Goal: Task Accomplishment & Management: Manage account settings

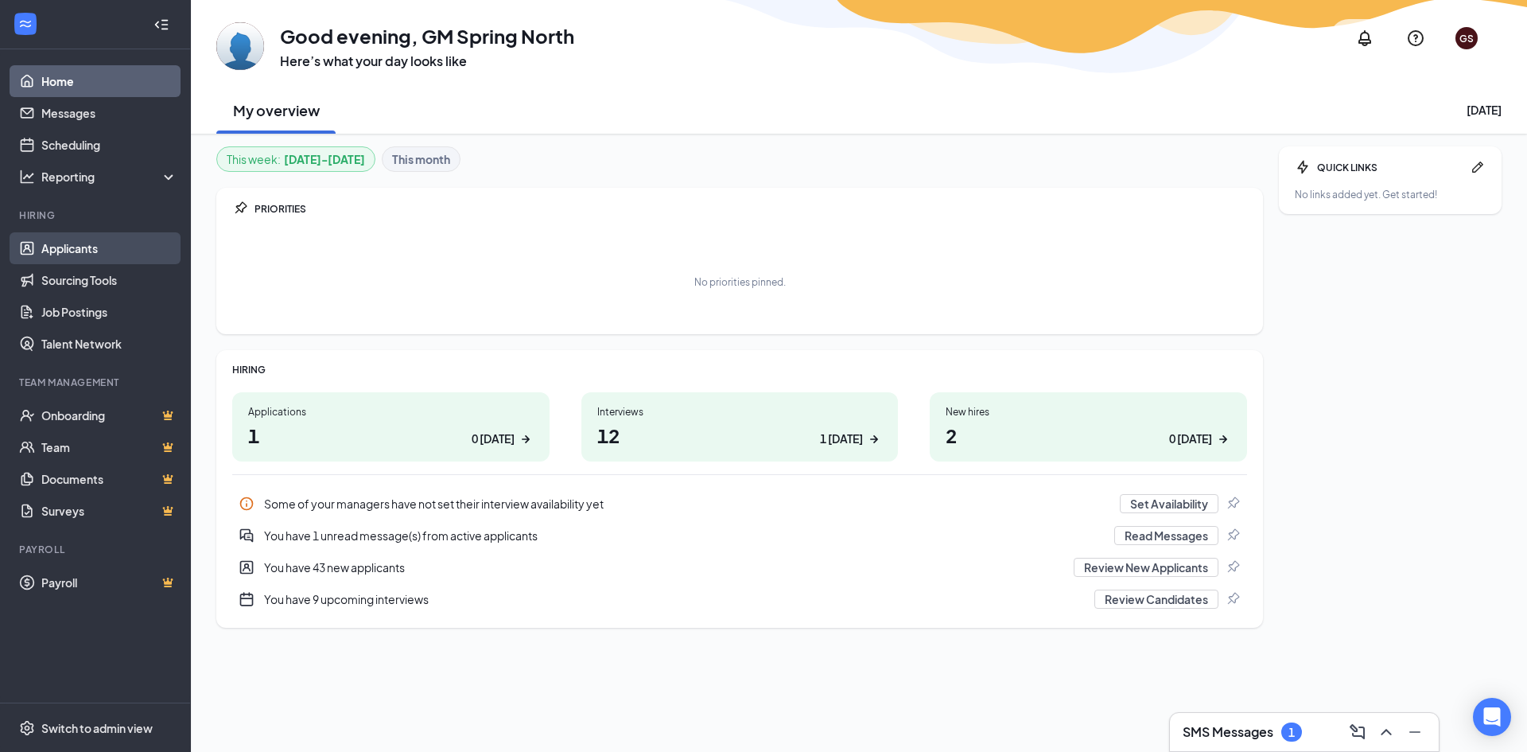
click at [88, 251] on link "Applicants" at bounding box center [109, 248] width 136 height 32
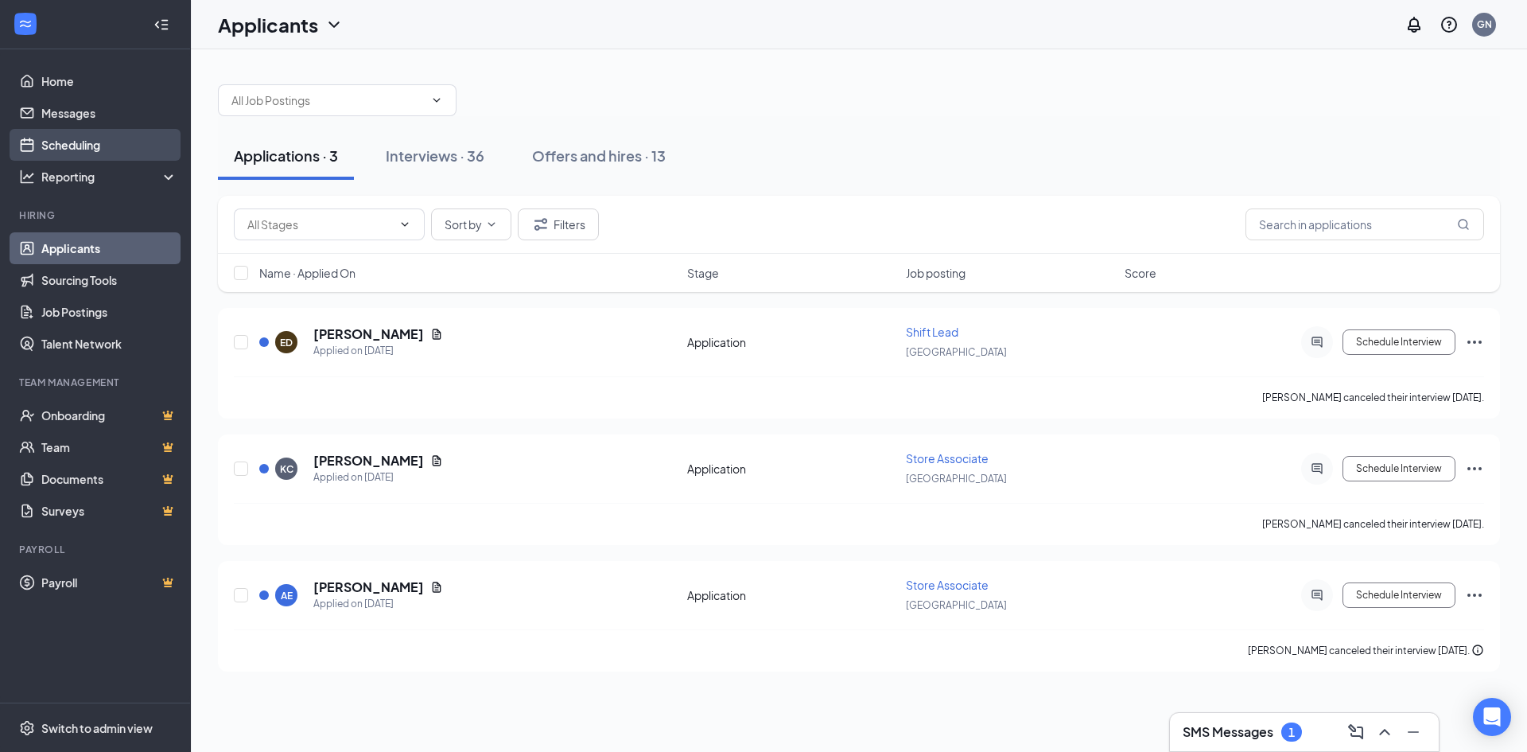
click at [60, 141] on link "Scheduling" at bounding box center [109, 145] width 136 height 32
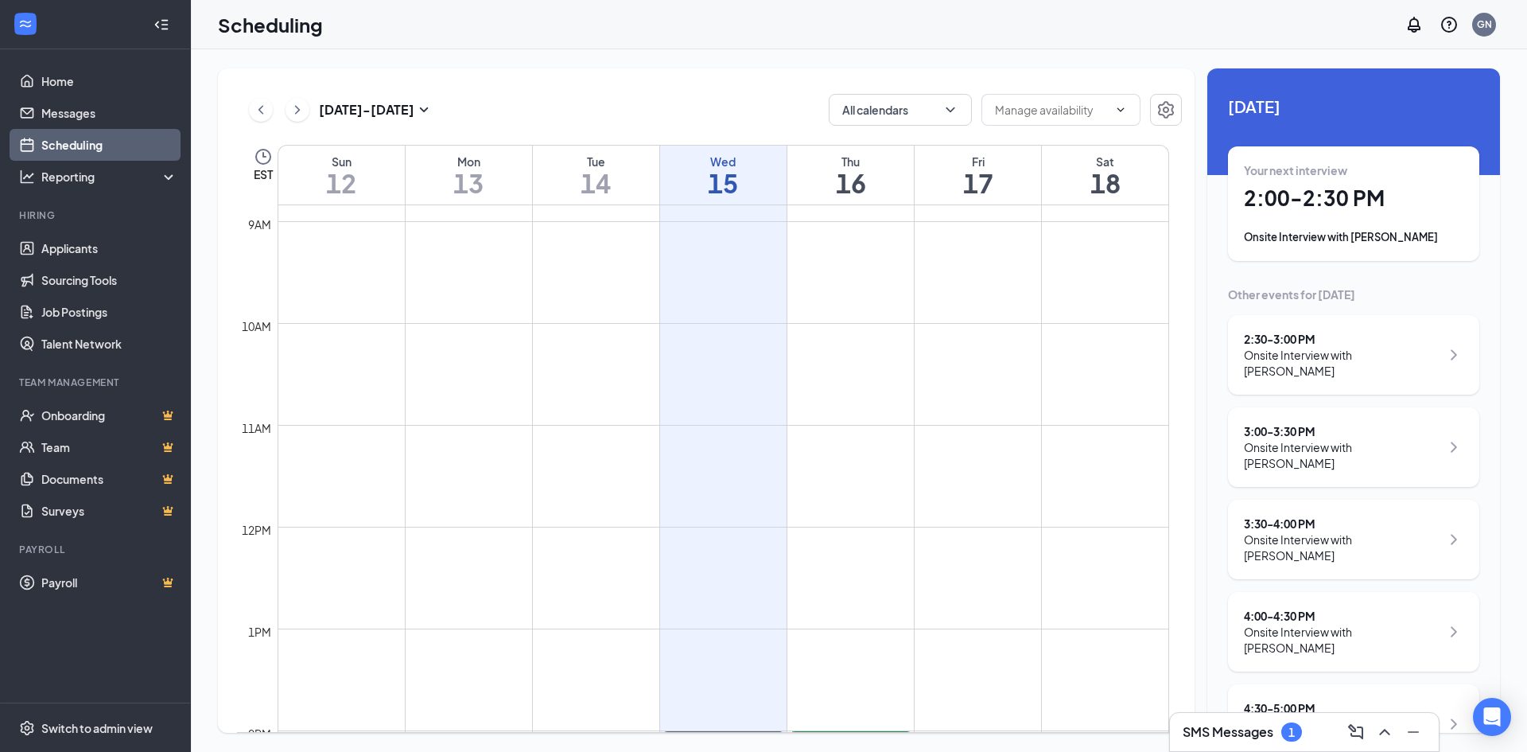
scroll to position [1021, 0]
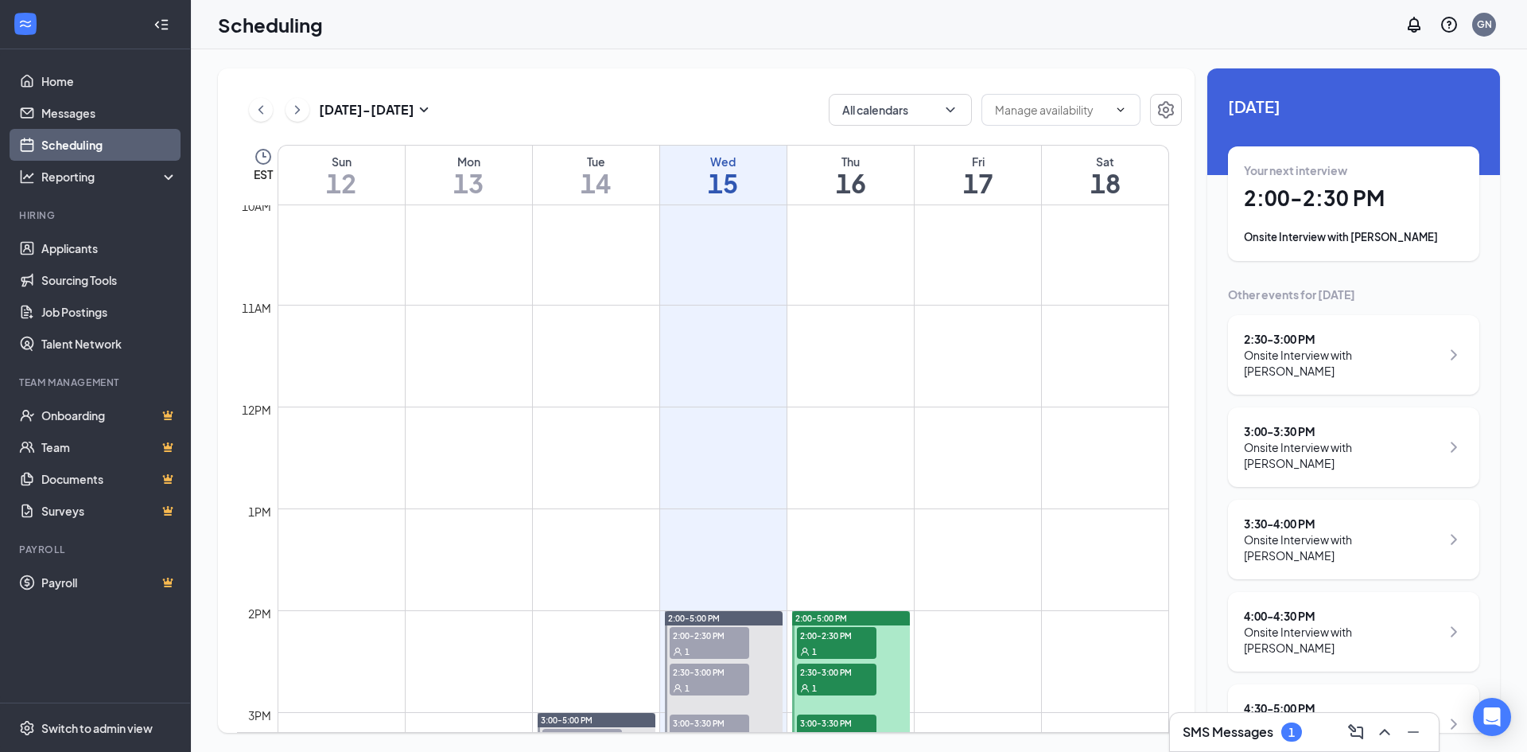
click at [1355, 216] on div "Your next interview 2:00 - 2:30 PM Onsite Interview with [PERSON_NAME]" at bounding box center [1354, 203] width 220 height 83
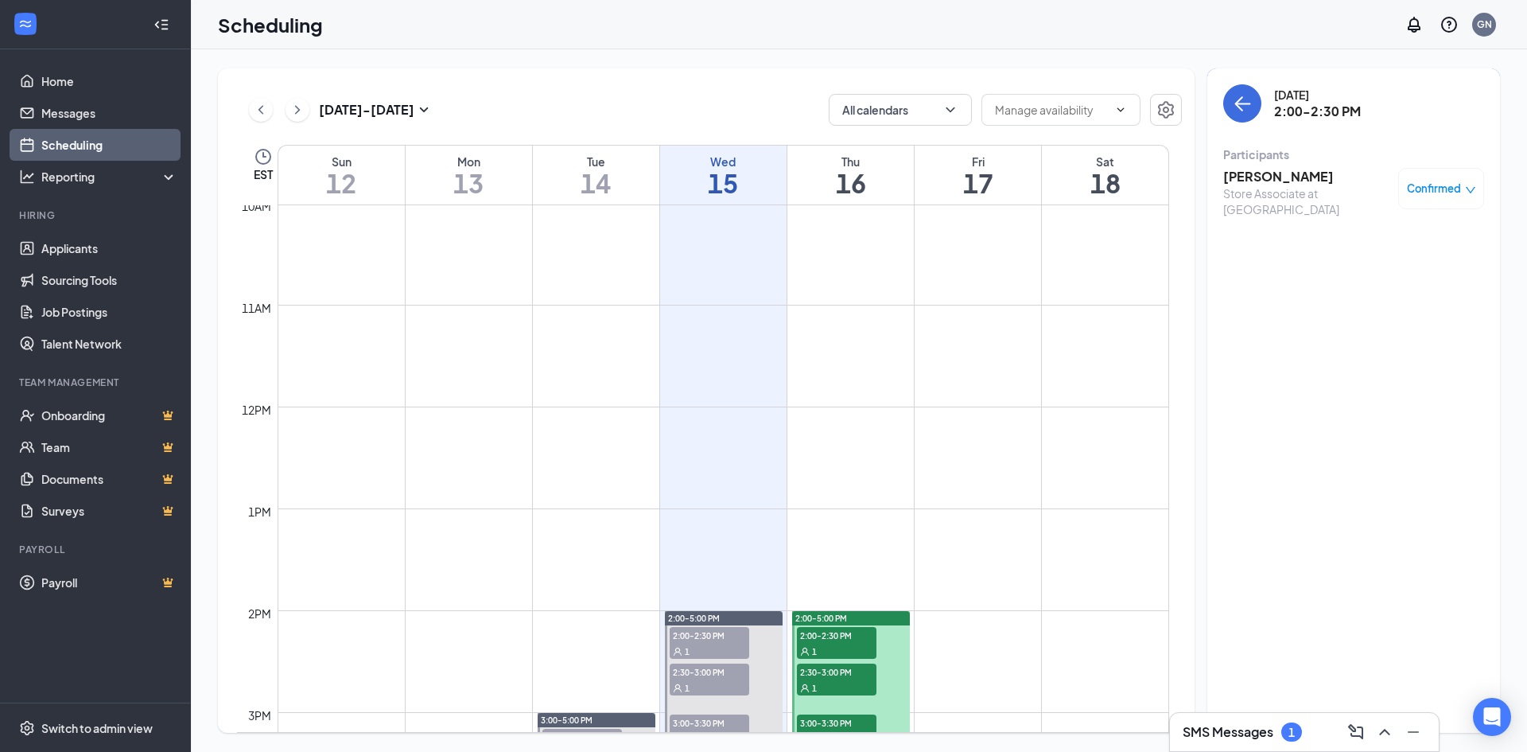
click at [1470, 183] on div "Confirmed" at bounding box center [1441, 189] width 69 height 16
click at [1386, 296] on span "Mark as no-show" at bounding box center [1395, 294] width 88 height 17
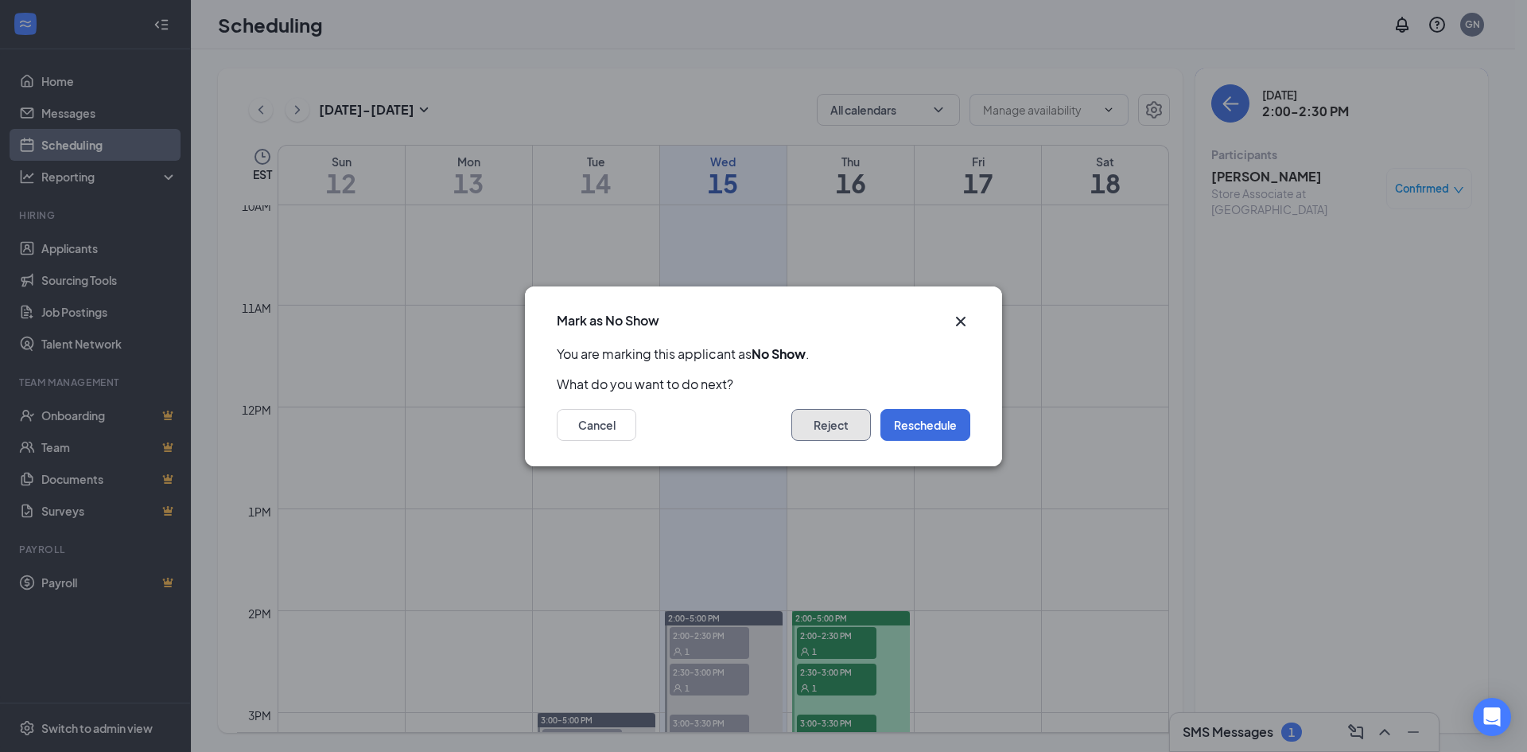
click at [825, 426] on button "Reject" at bounding box center [831, 425] width 80 height 32
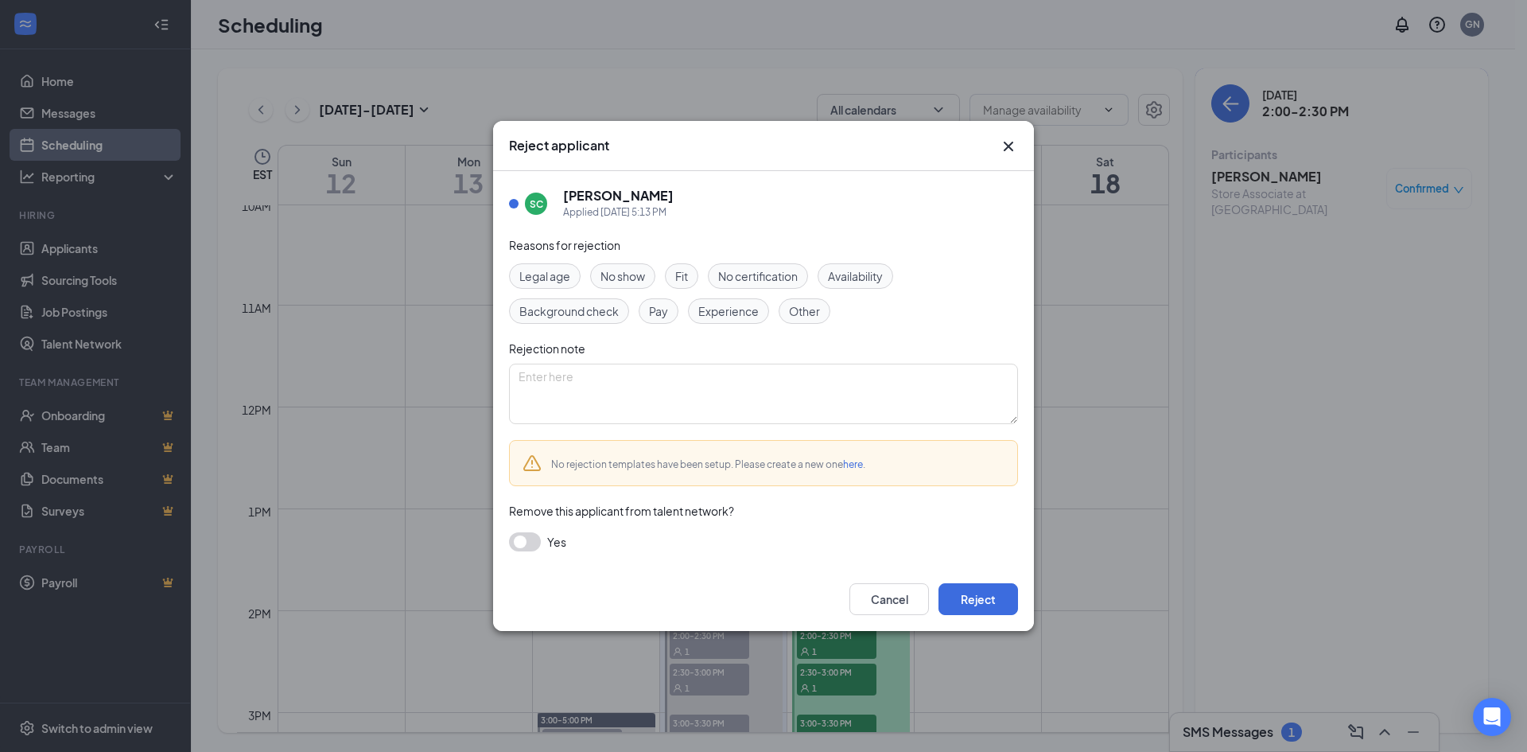
click at [618, 278] on span "No show" at bounding box center [623, 275] width 45 height 17
click at [995, 600] on button "Reject" at bounding box center [979, 599] width 80 height 32
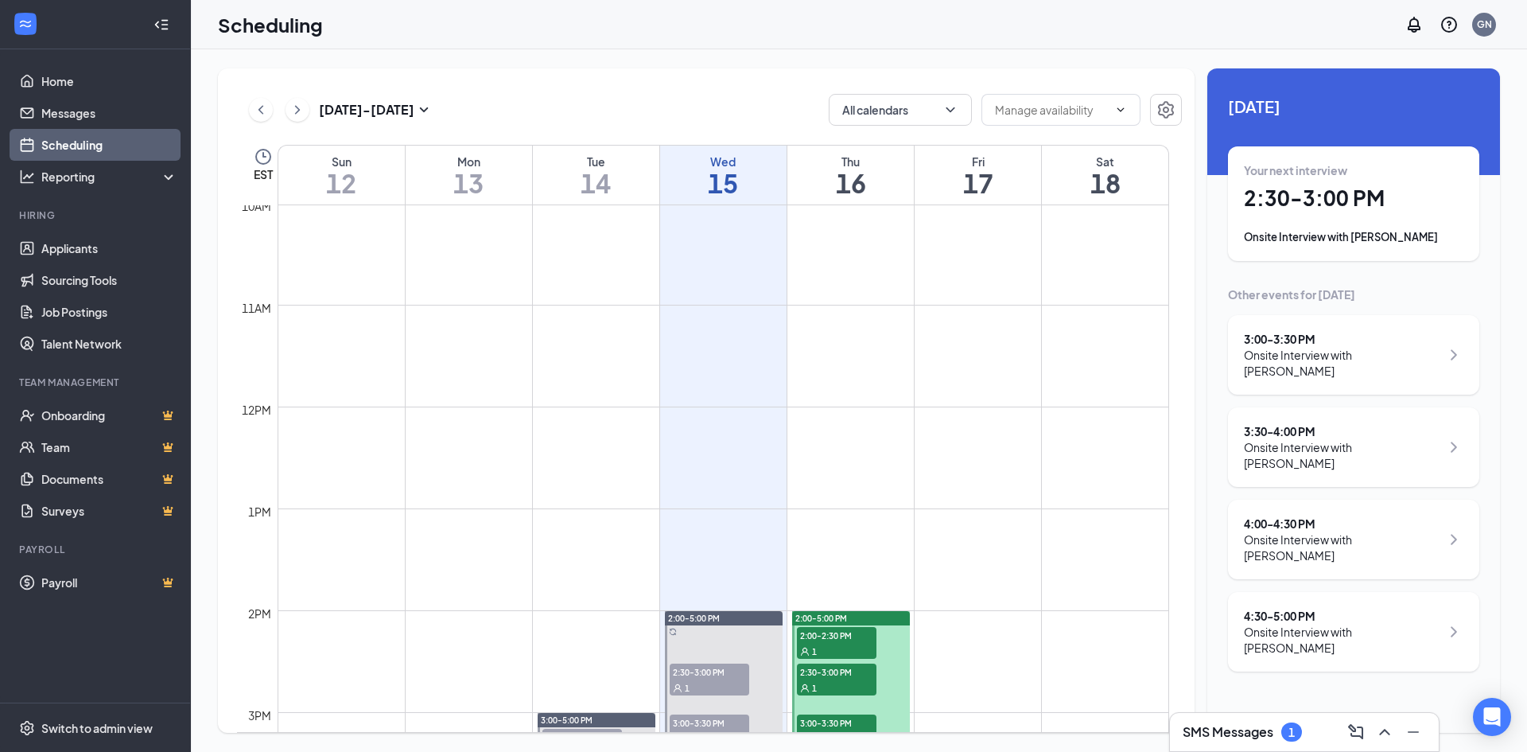
click at [1320, 336] on div "3:00 - 3:30 PM" at bounding box center [1342, 339] width 196 height 16
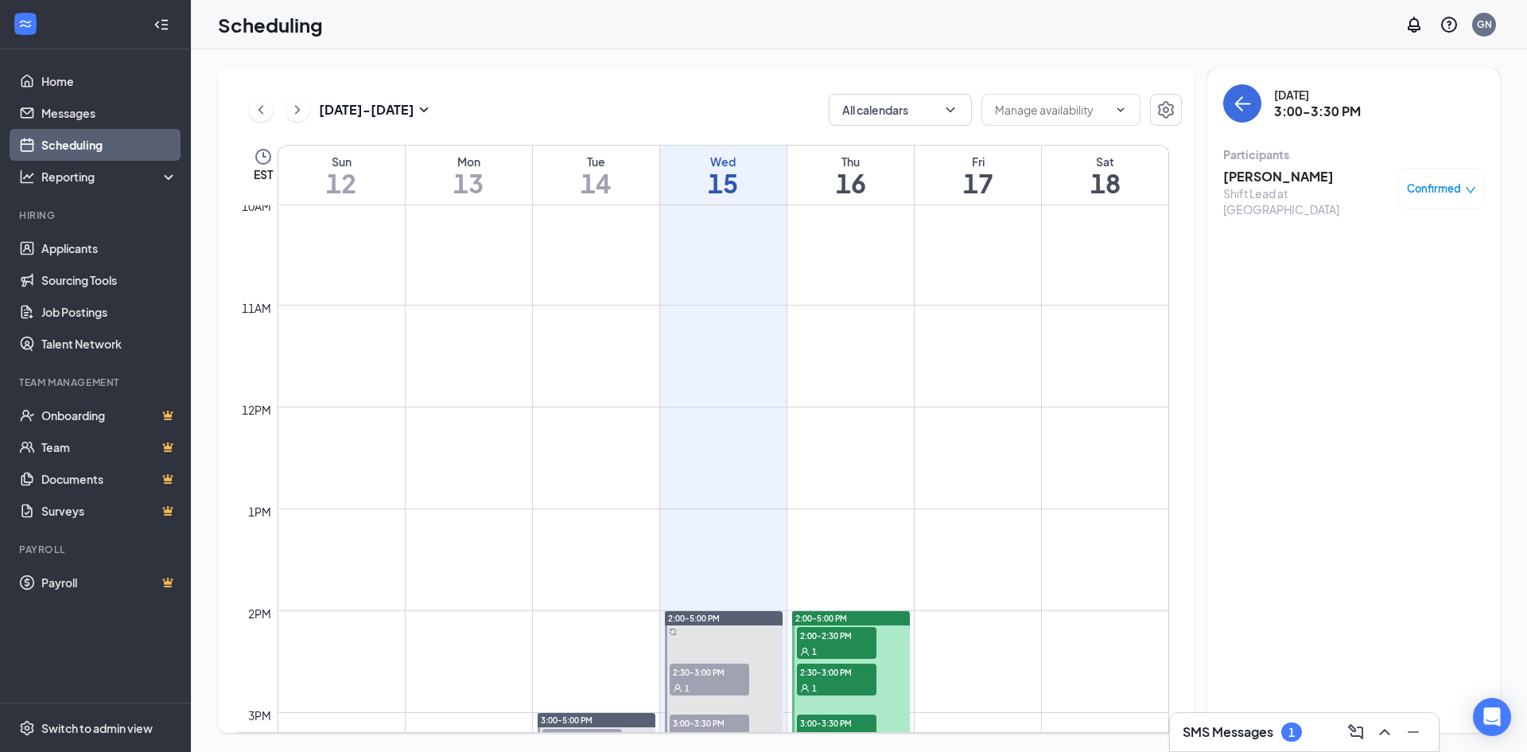
click at [1449, 183] on span "Confirmed" at bounding box center [1434, 189] width 54 height 16
click at [1200, 268] on div "[DATE] - [DATE] All calendars EST Sun 12 Mon 13 Tue 14 Wed 15 Thu 16 Fri 17 Sat…" at bounding box center [859, 400] width 1282 height 664
click at [1239, 104] on icon "ArrowLeft" at bounding box center [1243, 104] width 15 height 2
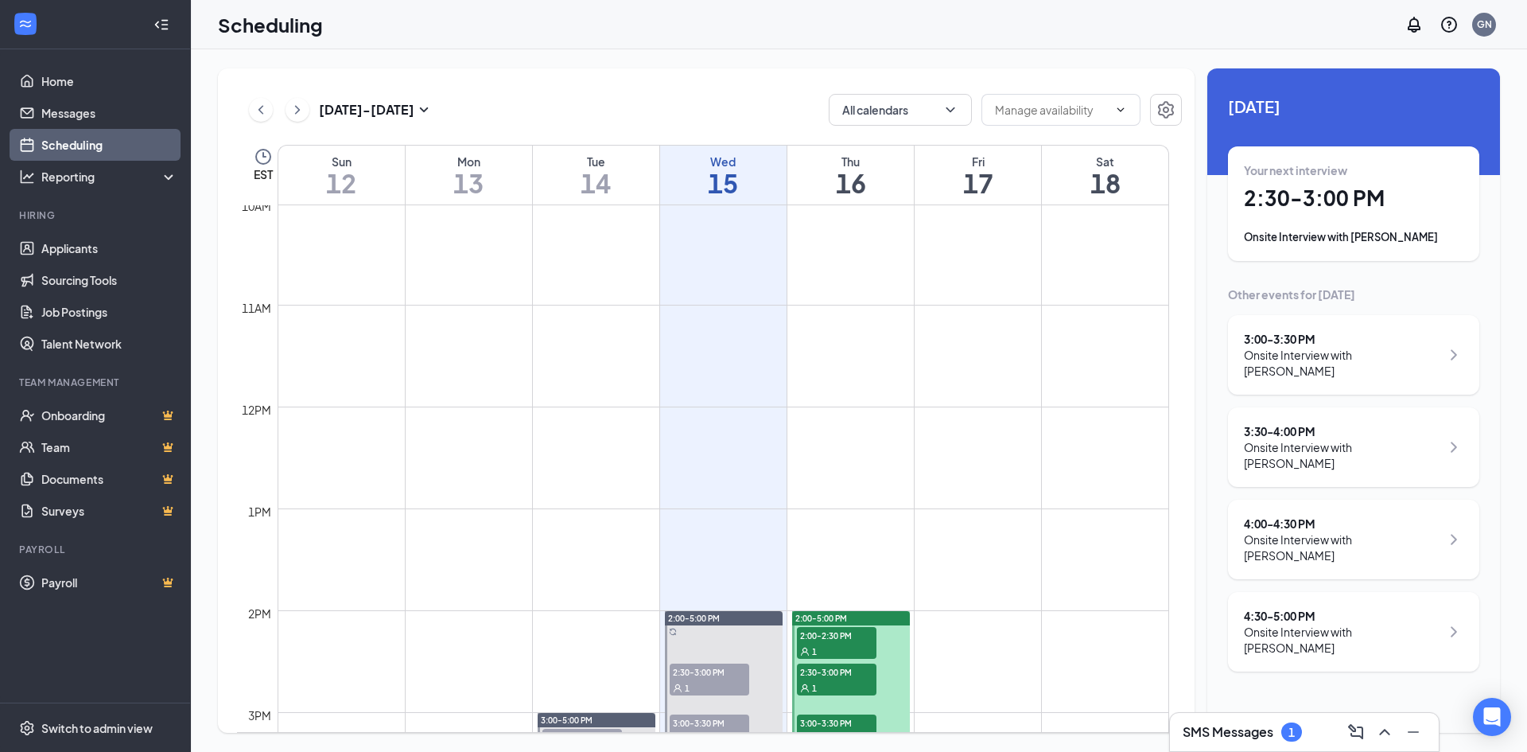
click at [1335, 439] on div "Onsite Interview with [PERSON_NAME]" at bounding box center [1342, 455] width 196 height 32
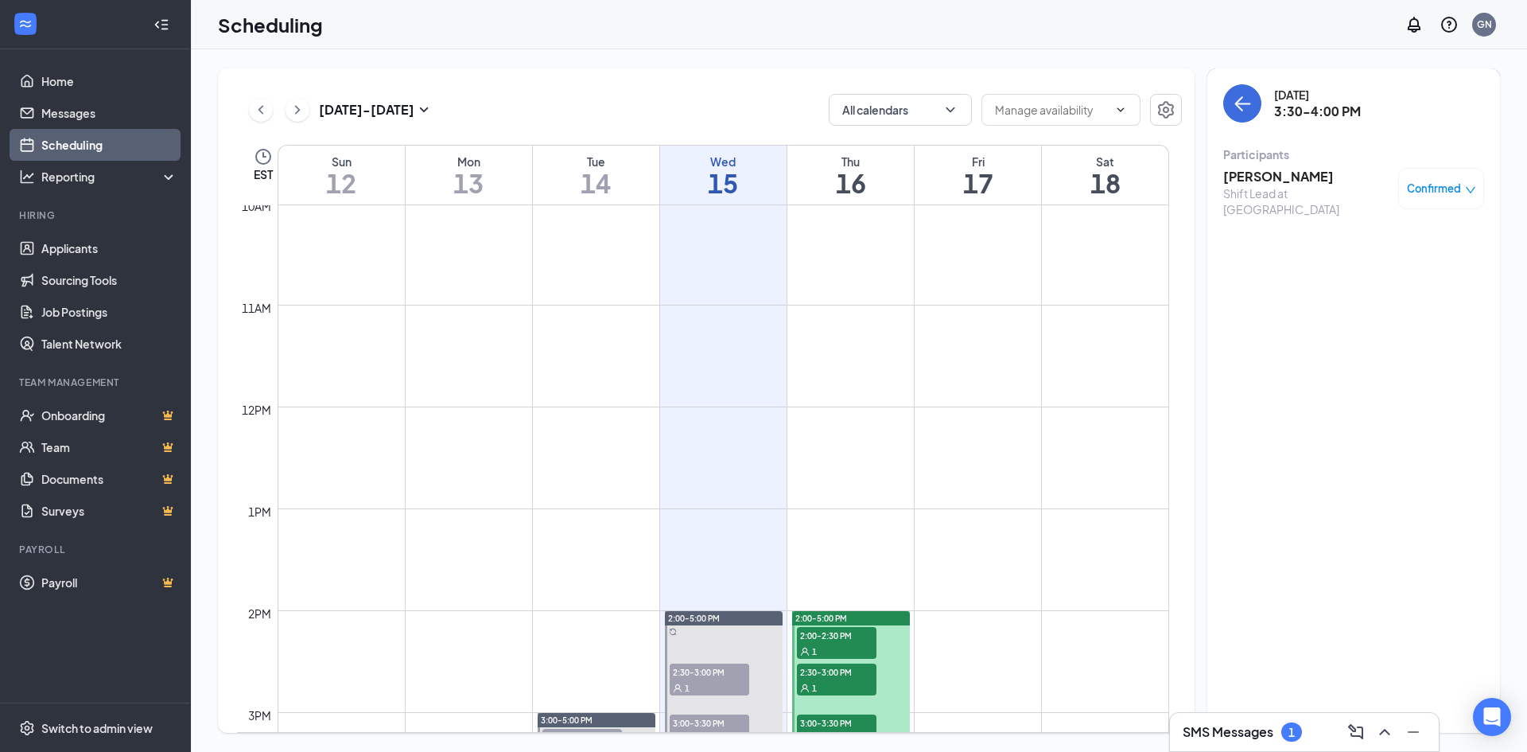
click at [1440, 189] on span "Confirmed" at bounding box center [1434, 189] width 54 height 16
click at [1392, 297] on span "Mark as no-show" at bounding box center [1395, 294] width 88 height 17
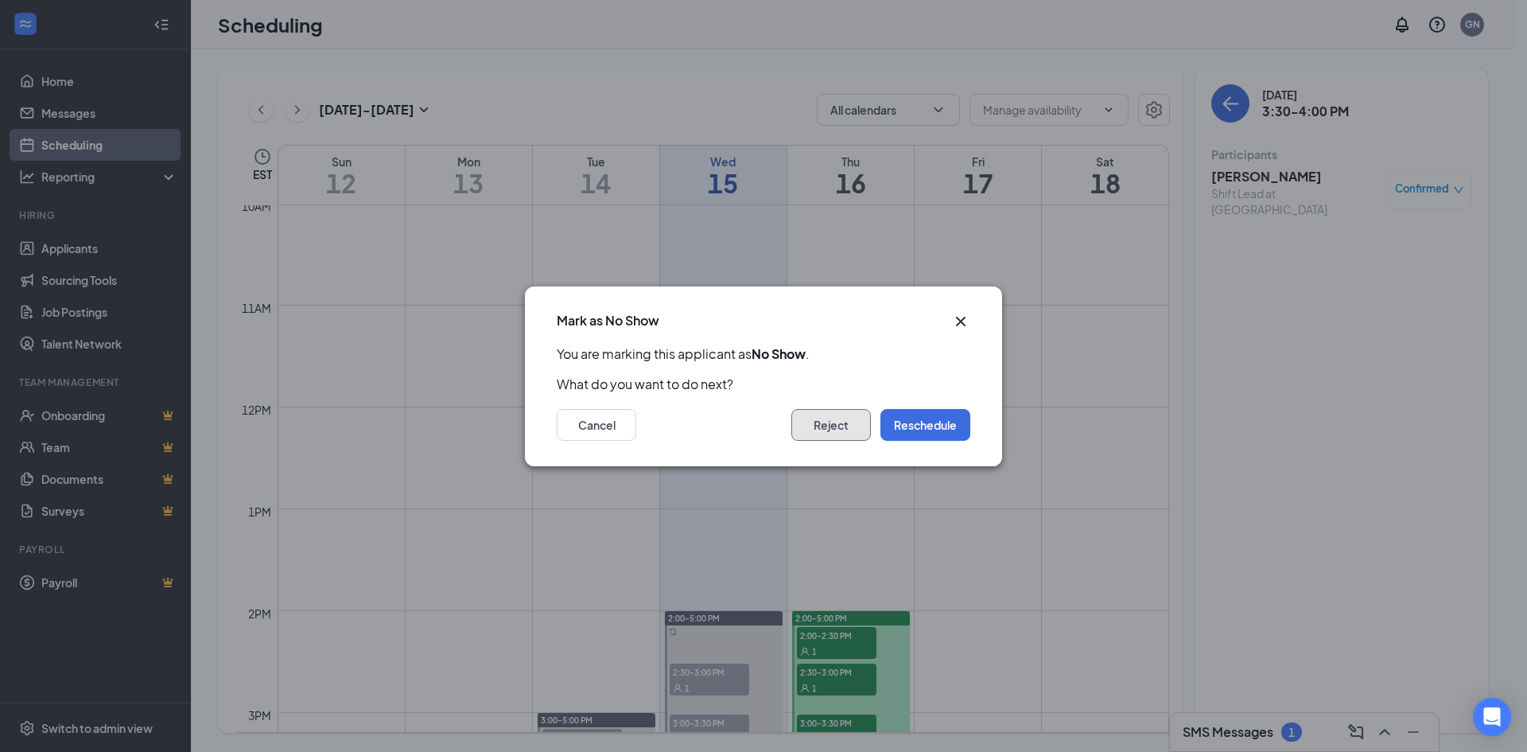
click at [839, 426] on button "Reject" at bounding box center [831, 425] width 80 height 32
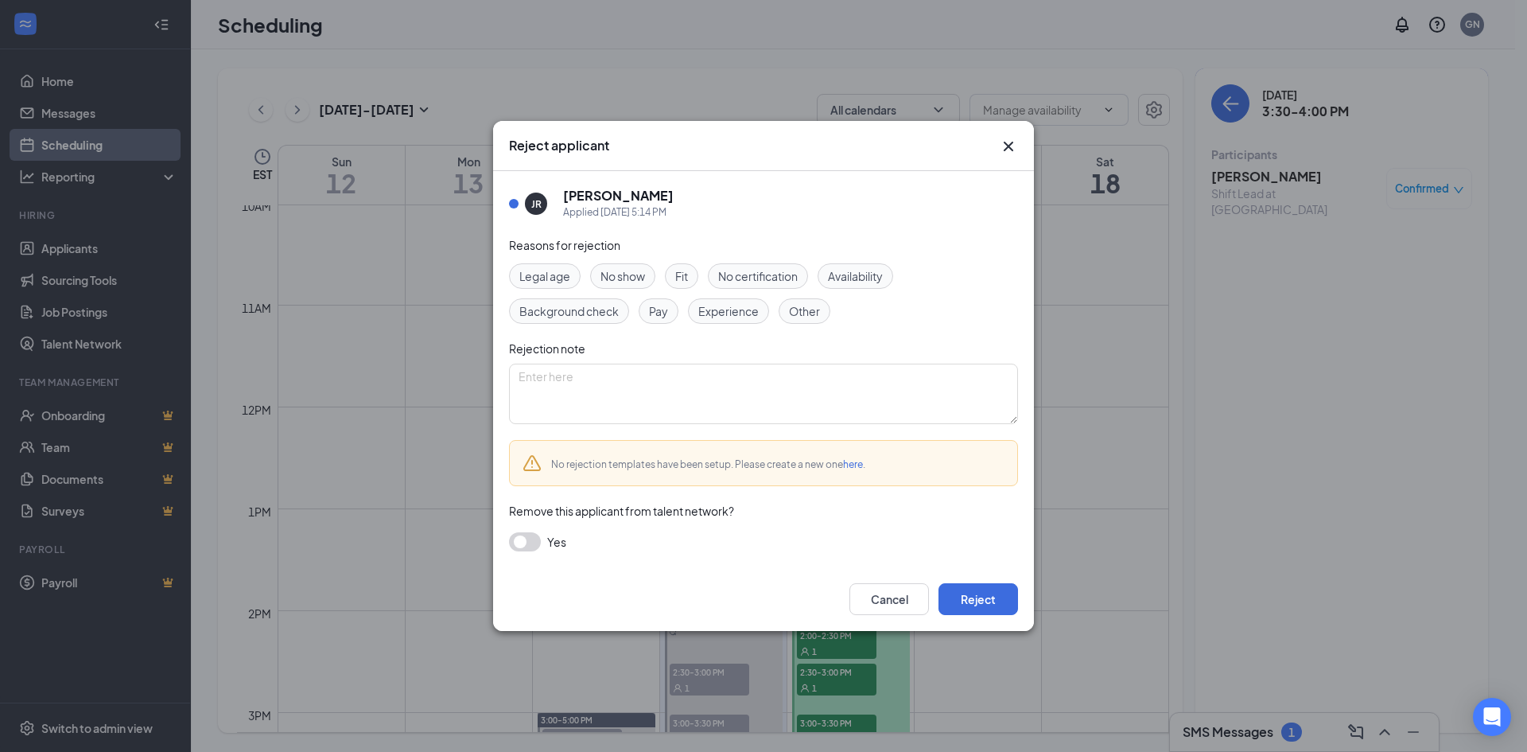
click at [634, 280] on span "No show" at bounding box center [623, 275] width 45 height 17
click at [986, 599] on button "Reject" at bounding box center [979, 599] width 80 height 32
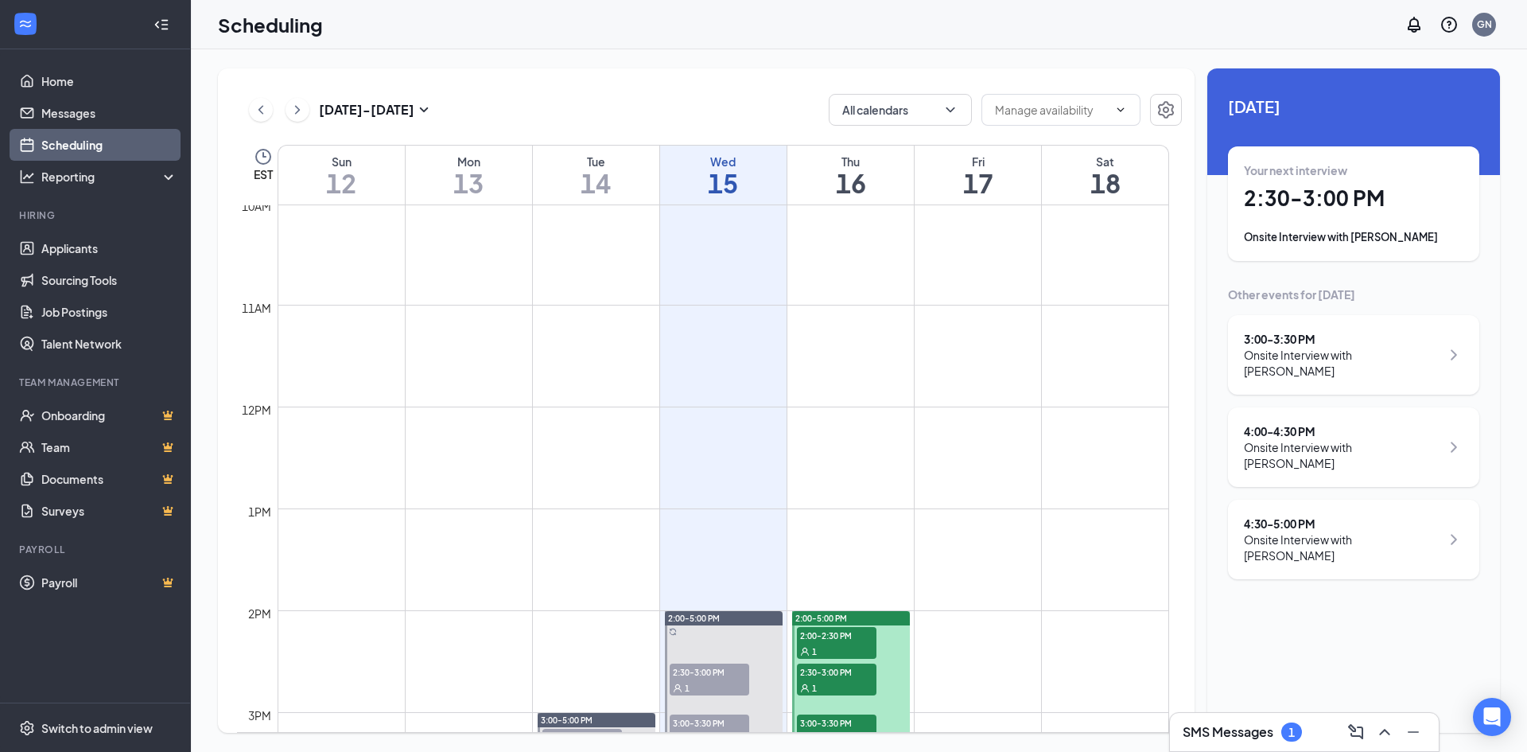
click at [1324, 439] on div "Onsite Interview with [PERSON_NAME]" at bounding box center [1342, 455] width 196 height 32
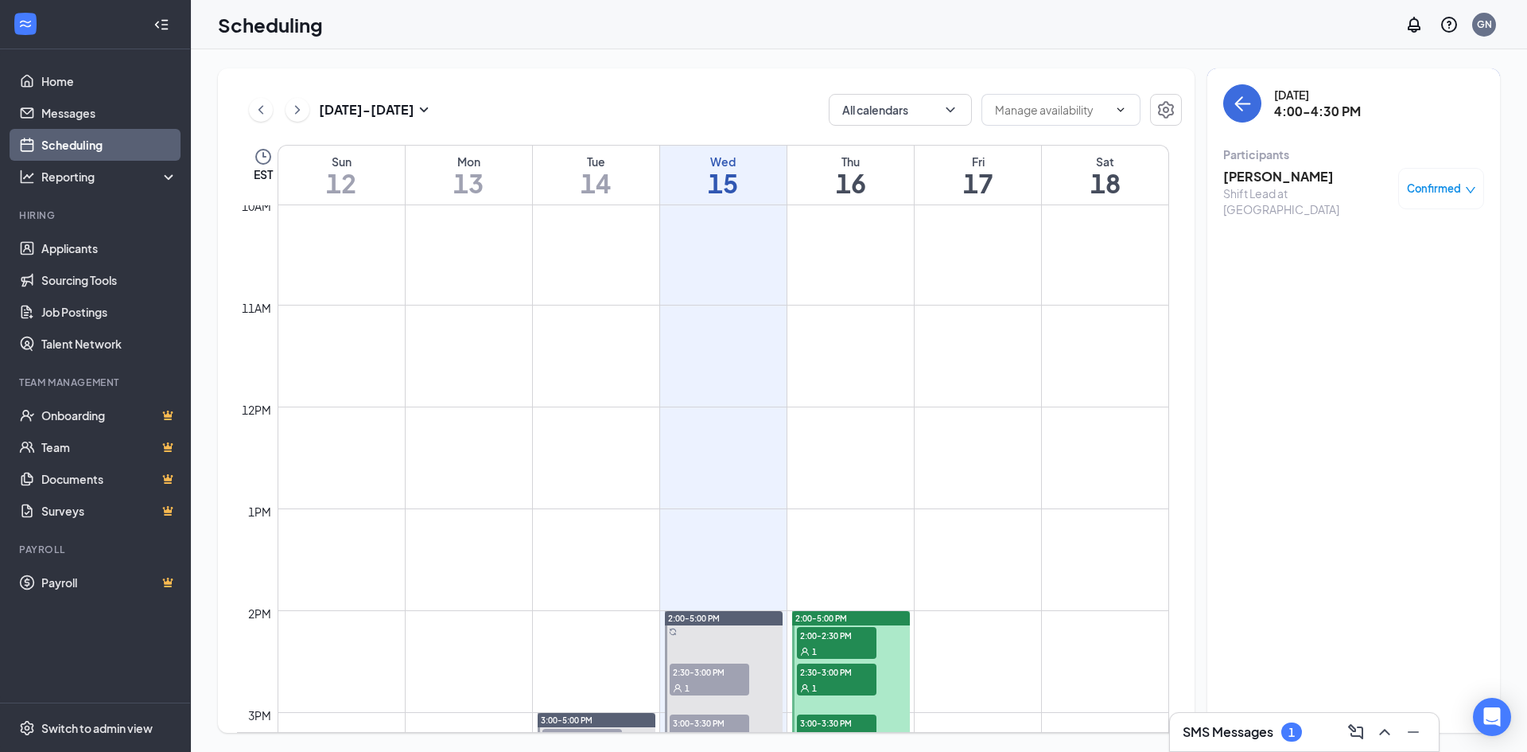
click at [1449, 189] on span "Confirmed" at bounding box center [1434, 189] width 54 height 16
click at [1397, 296] on span "Mark as no-show" at bounding box center [1395, 294] width 88 height 17
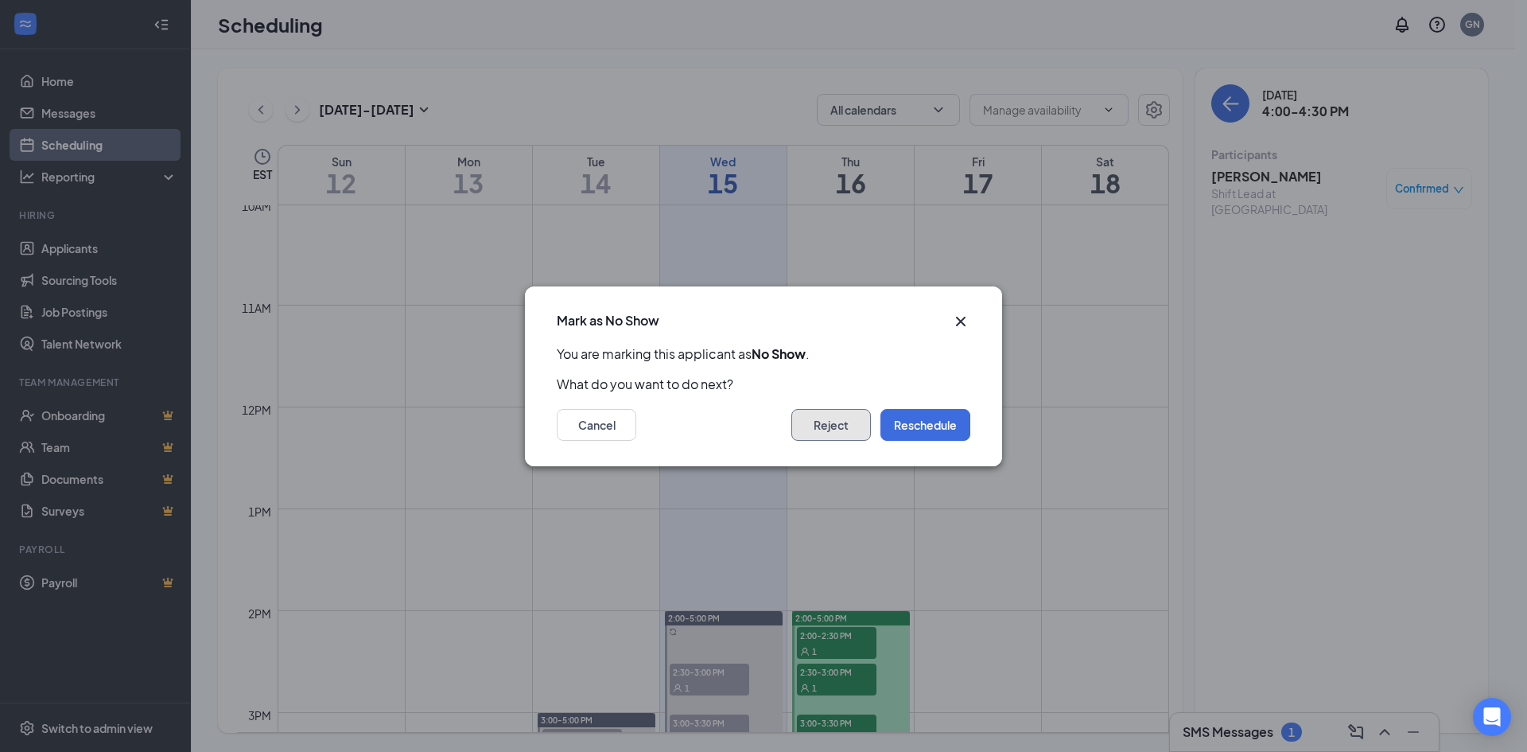
click at [836, 425] on button "Reject" at bounding box center [831, 425] width 80 height 32
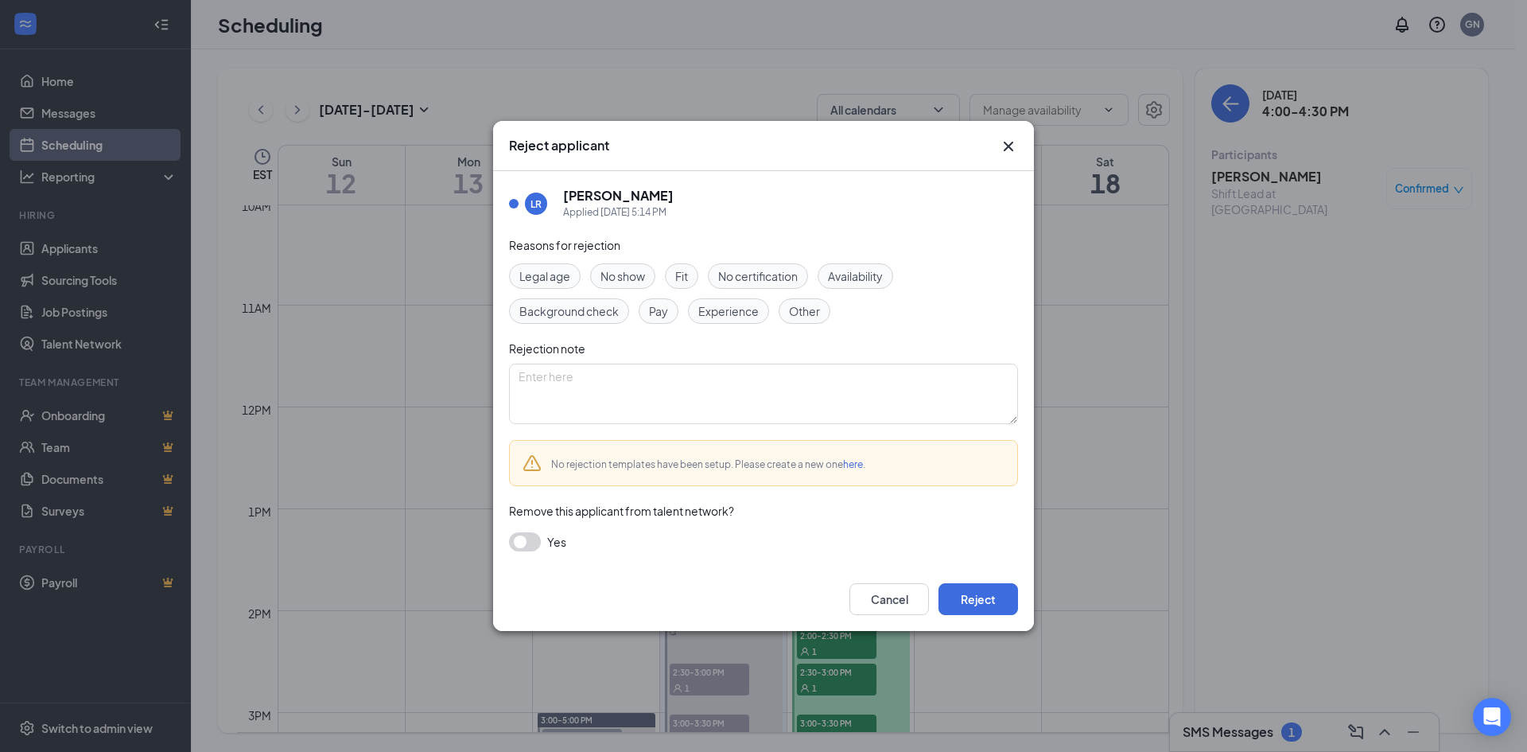
click at [610, 278] on span "No show" at bounding box center [623, 275] width 45 height 17
click at [978, 592] on button "Reject" at bounding box center [979, 599] width 80 height 32
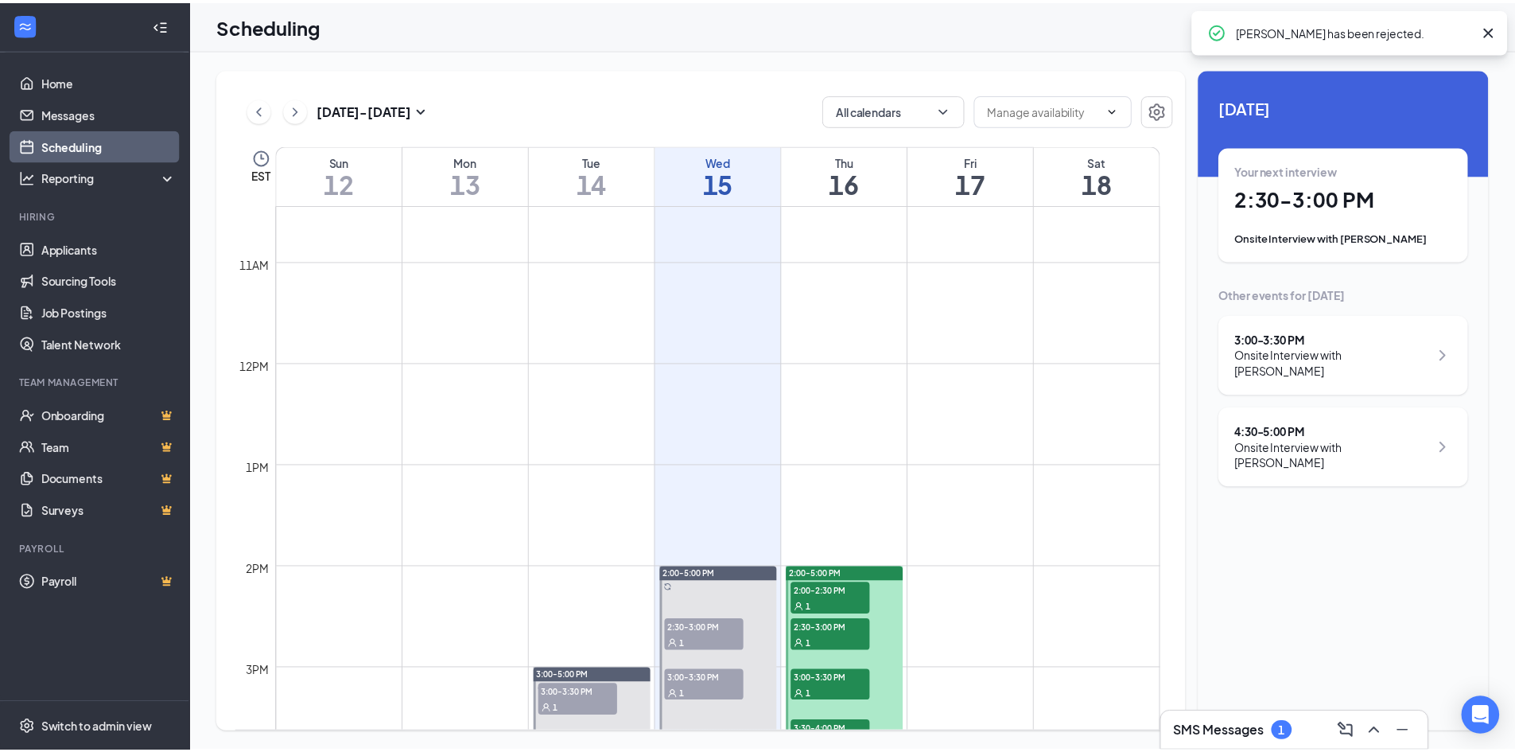
scroll to position [1259, 0]
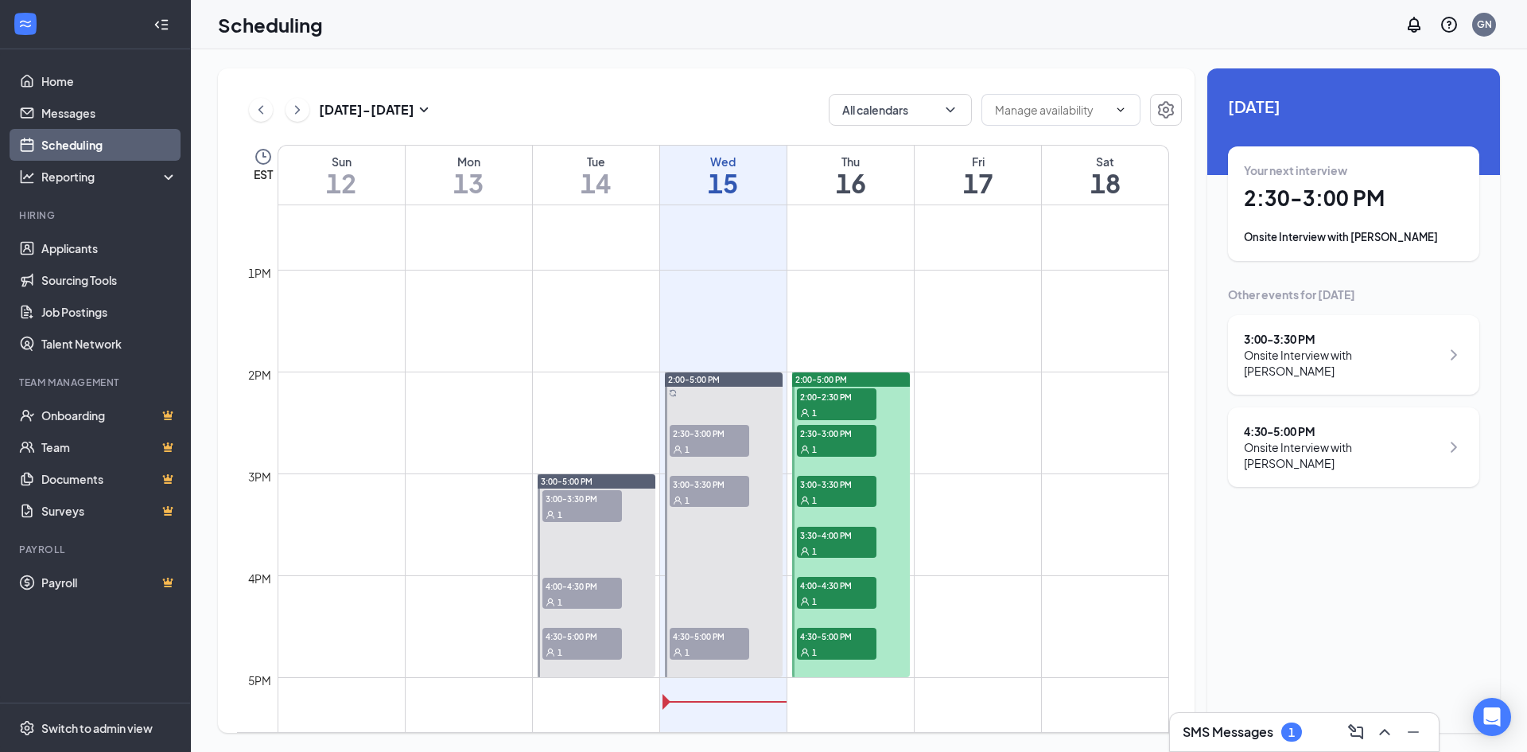
click at [601, 520] on div "1" at bounding box center [582, 514] width 80 height 16
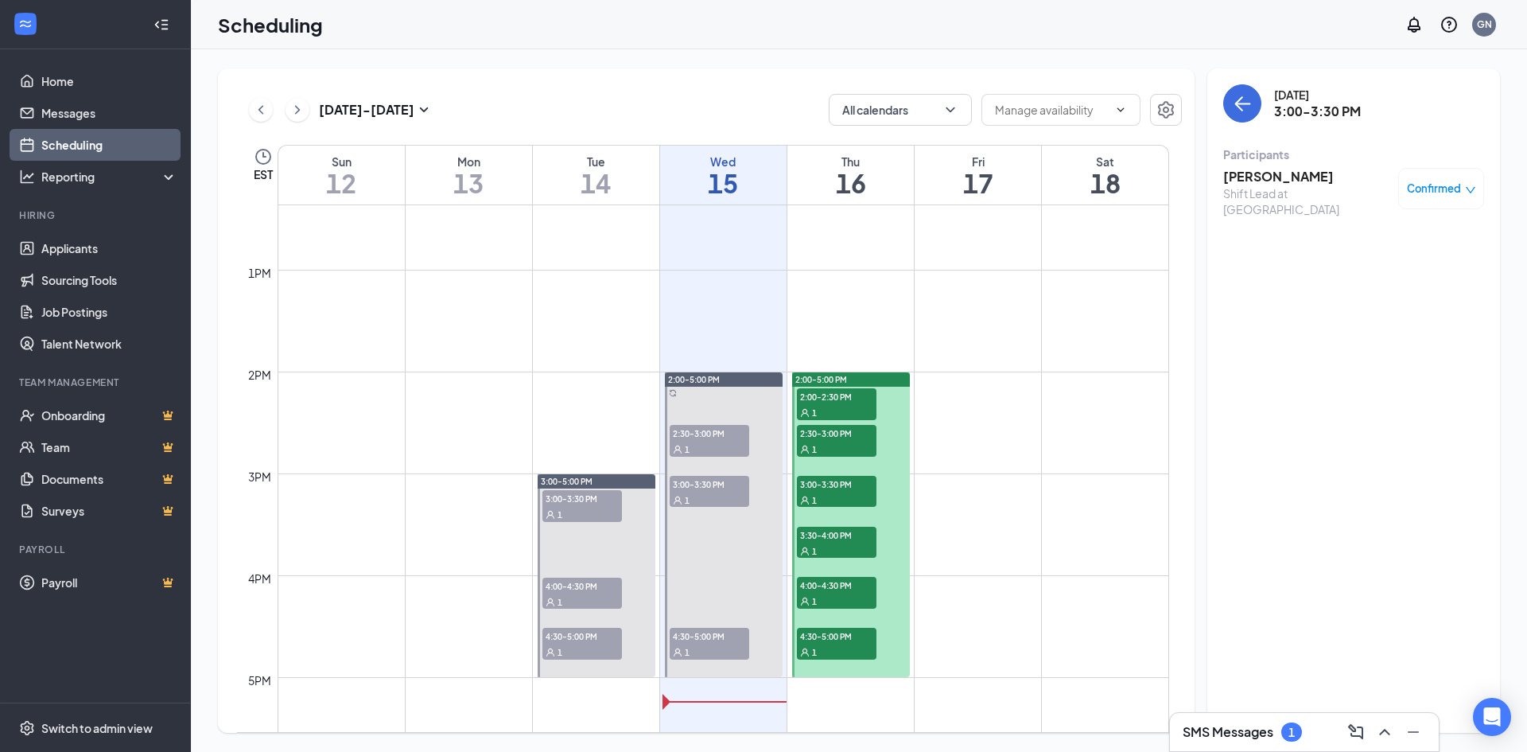
click at [605, 184] on h1 "14" at bounding box center [596, 182] width 126 height 27
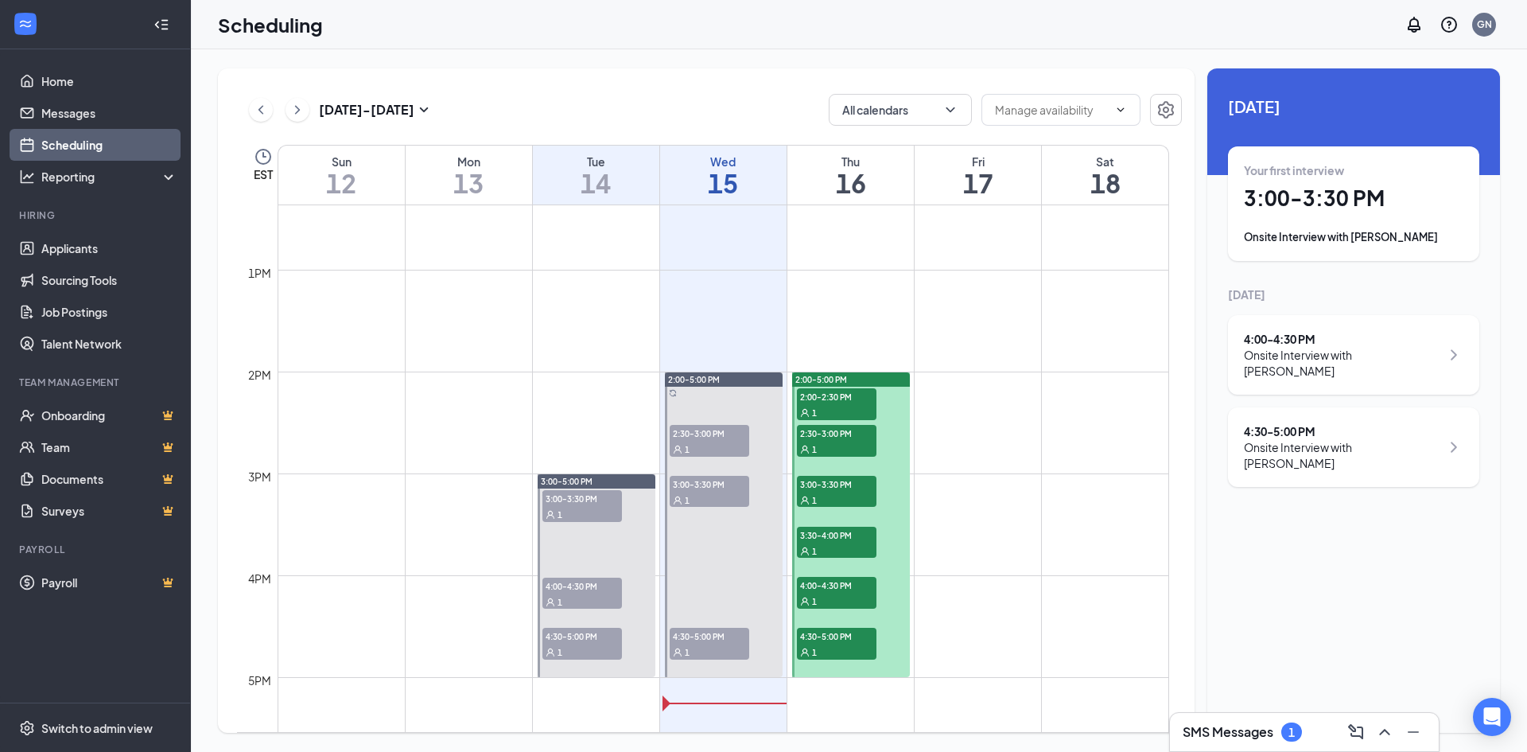
click at [881, 172] on h1 "16" at bounding box center [850, 182] width 126 height 27
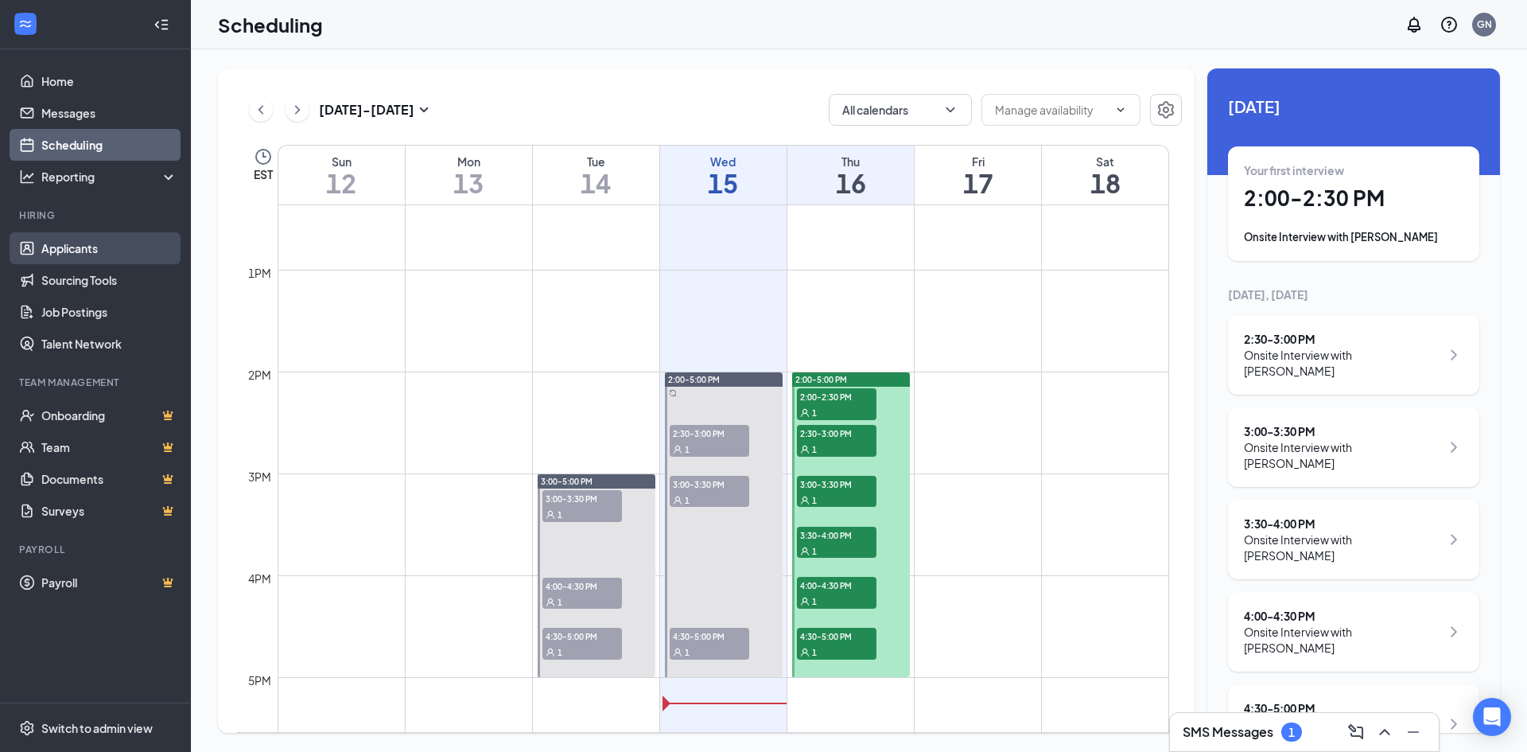
click at [74, 252] on link "Applicants" at bounding box center [109, 248] width 136 height 32
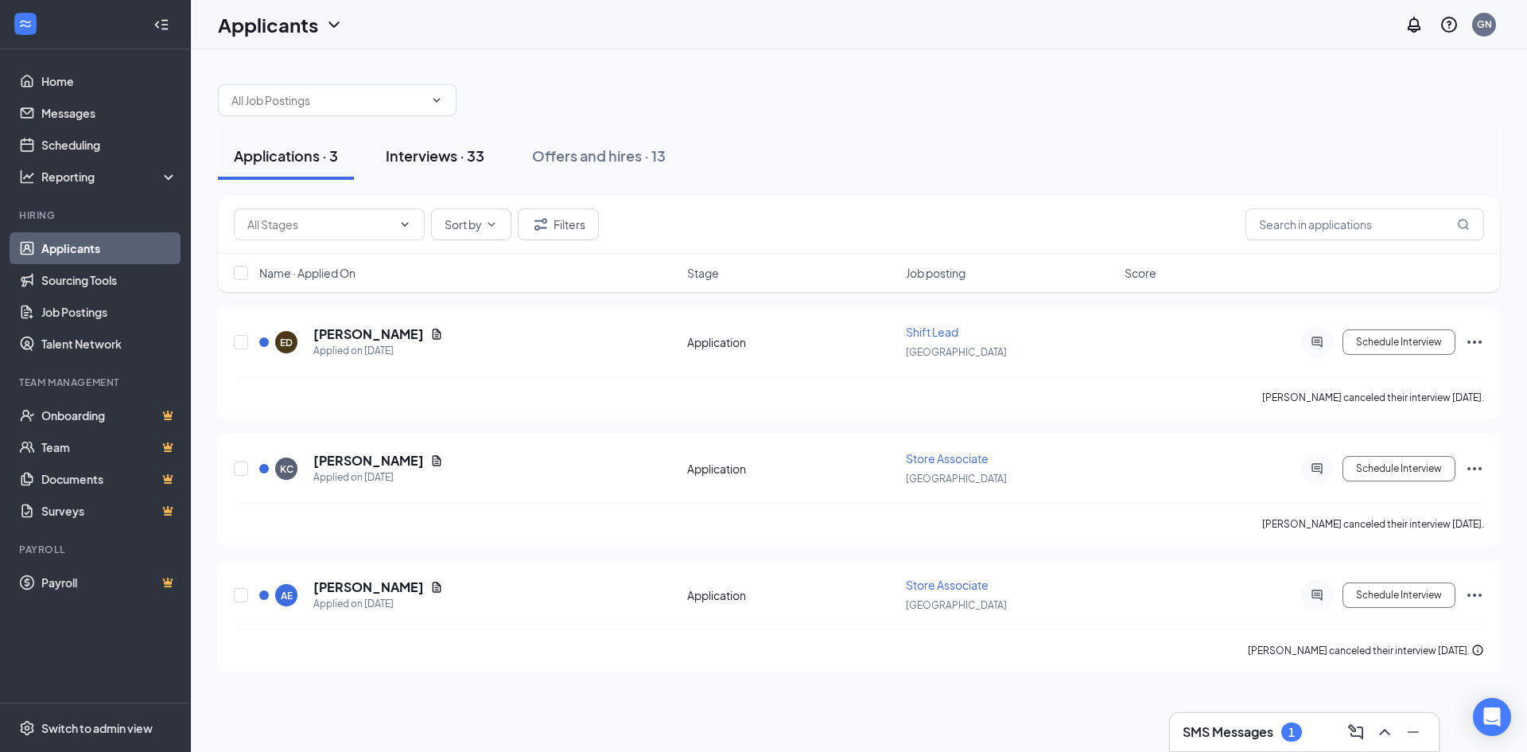
click at [436, 155] on div "Interviews · 33" at bounding box center [435, 156] width 99 height 20
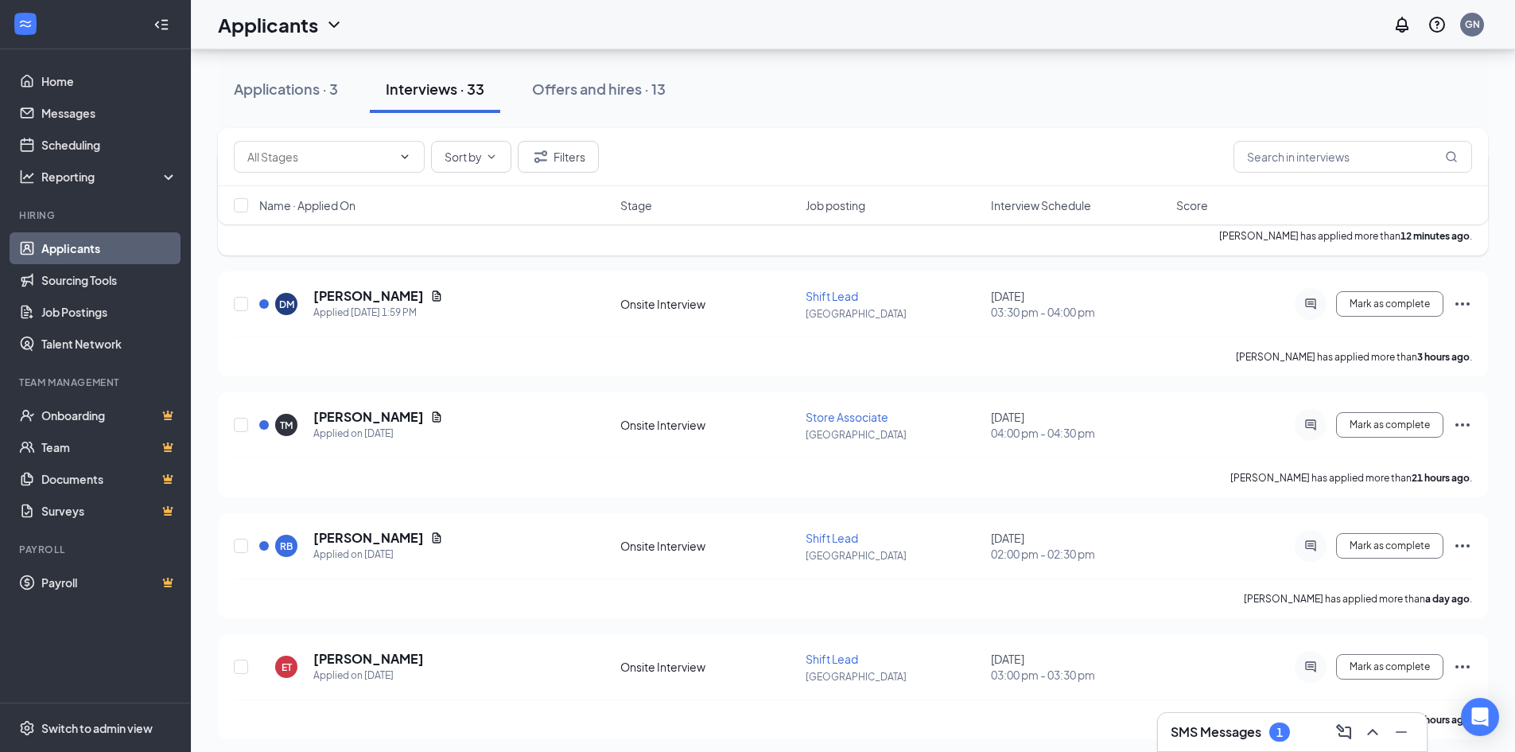
scroll to position [159, 0]
click at [1051, 205] on span "Interview Schedule" at bounding box center [1041, 205] width 100 height 16
